Goal: Find specific page/section: Find specific page/section

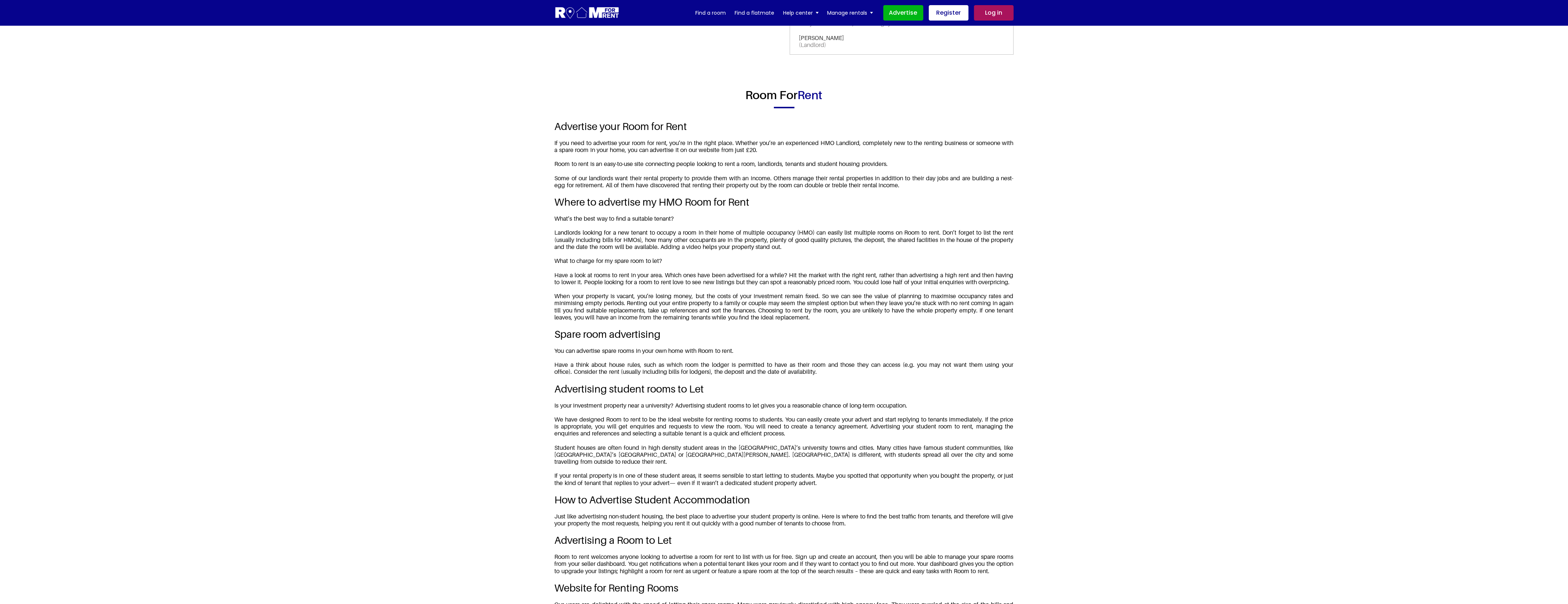
scroll to position [838, 0]
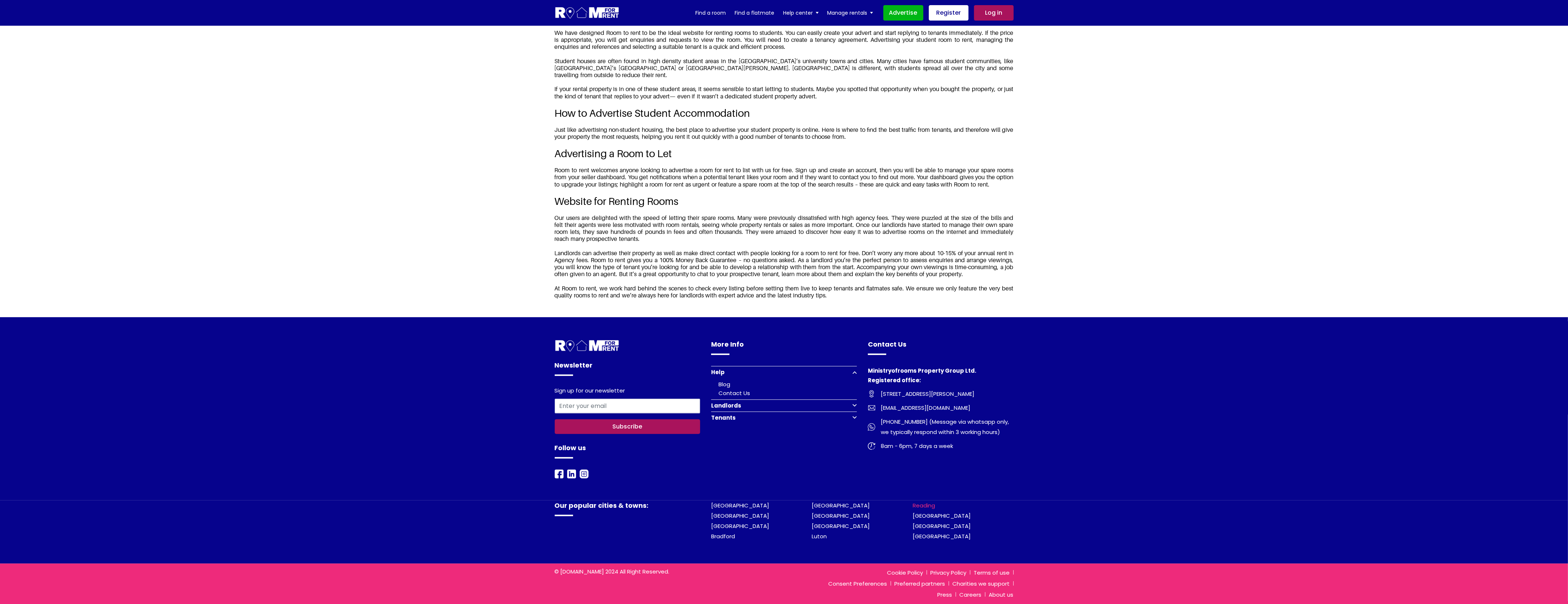
click at [926, 506] on link "Reading" at bounding box center [923, 505] width 23 height 8
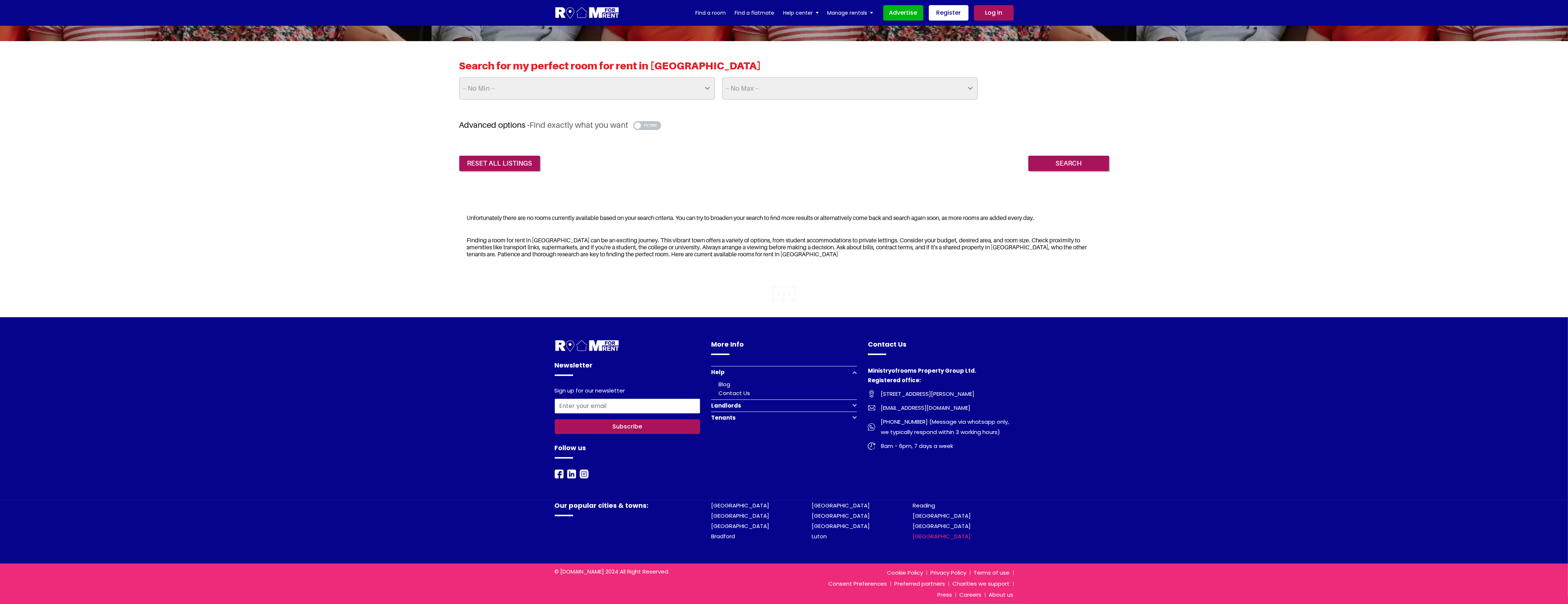
click at [919, 535] on link "[GEOGRAPHIC_DATA]" at bounding box center [941, 536] width 58 height 8
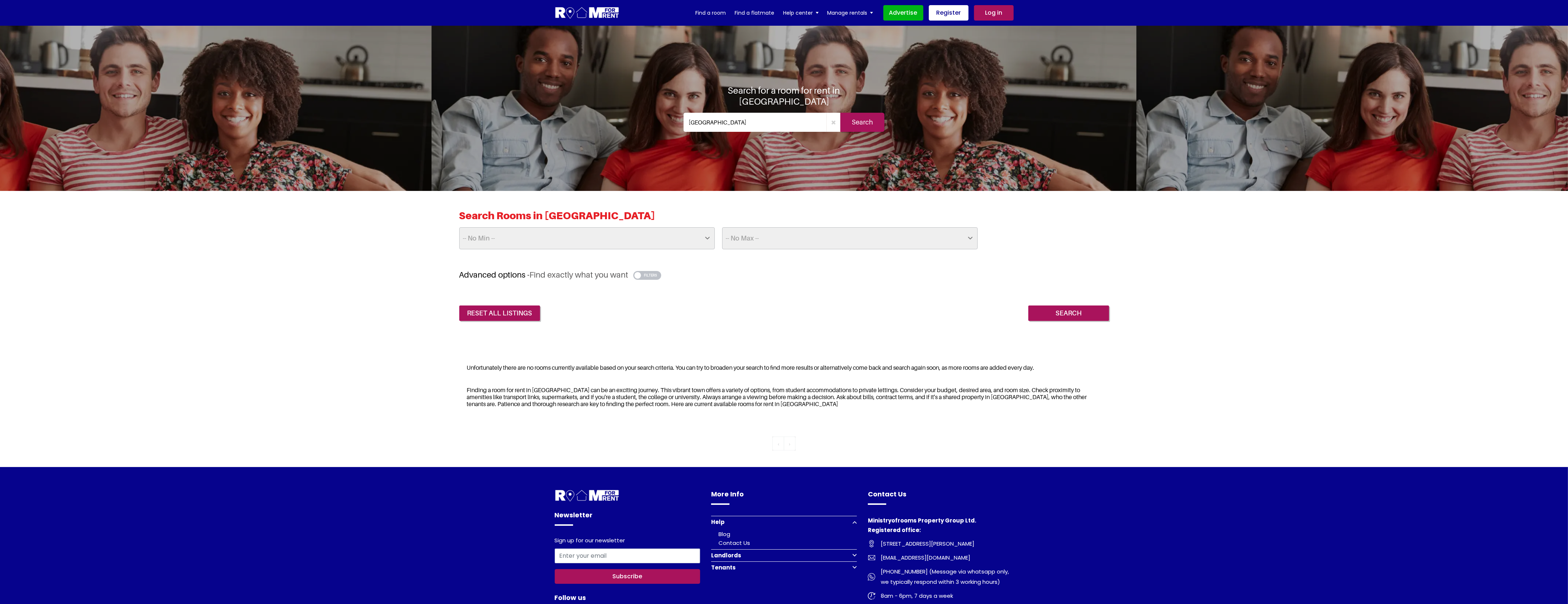
click at [248, 302] on div "Search Rooms in Oxford -- No Min -- £25 £50 £75 £100 £125 £150 £175 £200 £225 £…" at bounding box center [784, 265] width 1568 height 149
